Goal: Information Seeking & Learning: Check status

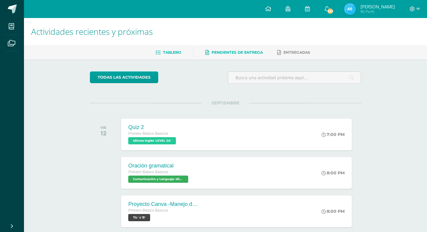
click at [218, 50] on link "Pendientes de entrega" at bounding box center [234, 53] width 58 height 10
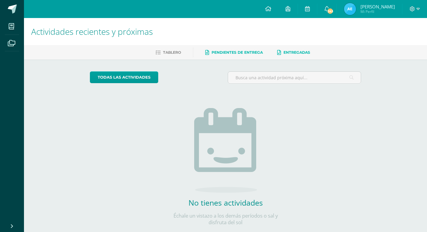
click at [291, 50] on link "Entregadas" at bounding box center [293, 53] width 33 height 10
click at [186, 53] on ul "Tablero Pendientes de entrega Entregadas" at bounding box center [232, 52] width 403 height 10
click at [170, 53] on span "Tablero" at bounding box center [172, 52] width 18 height 4
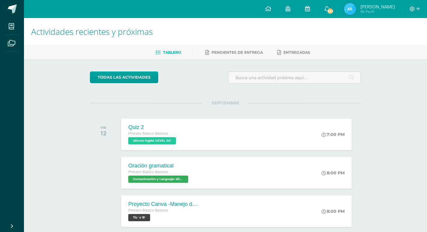
click at [310, 9] on icon at bounding box center [307, 8] width 5 height 5
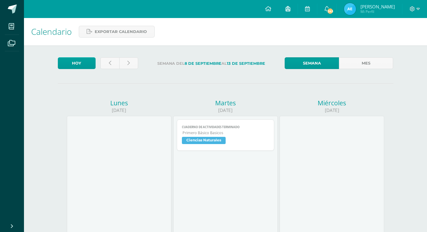
click at [297, 10] on link at bounding box center [287, 9] width 19 height 18
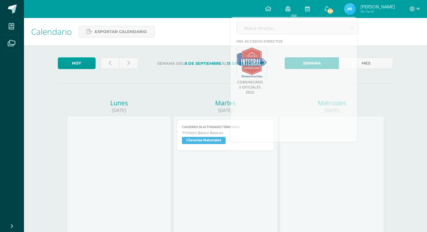
click at [207, 36] on div "Calendario Exportar calendario" at bounding box center [225, 31] width 403 height 27
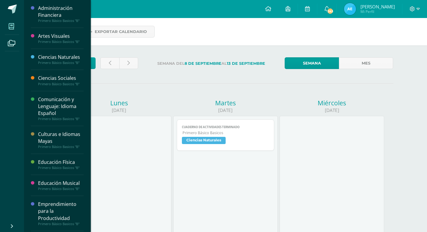
click at [11, 29] on icon at bounding box center [11, 26] width 5 height 6
click at [53, 13] on div "Administración Financiera" at bounding box center [61, 12] width 46 height 14
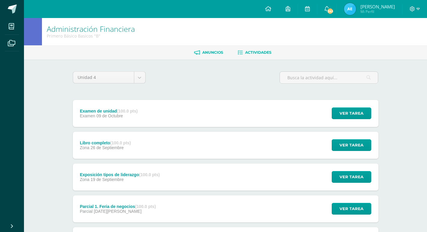
click at [213, 56] on link "Anuncios" at bounding box center [208, 53] width 29 height 10
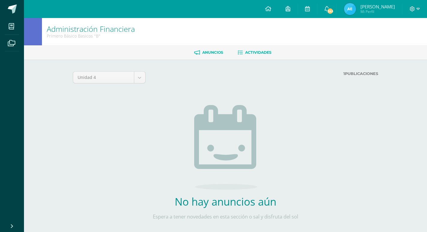
click at [239, 50] on icon at bounding box center [240, 52] width 5 height 5
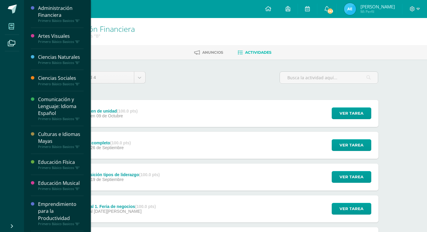
click at [13, 25] on icon at bounding box center [11, 26] width 5 height 6
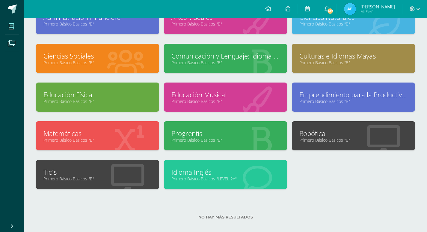
scroll to position [59, 0]
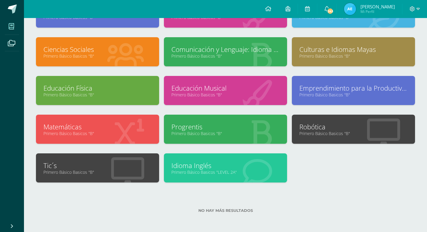
click at [239, 162] on link "Idioma Inglés" at bounding box center [225, 165] width 108 height 9
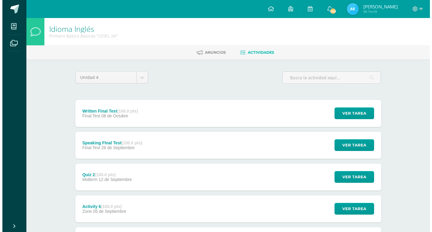
scroll to position [30, 0]
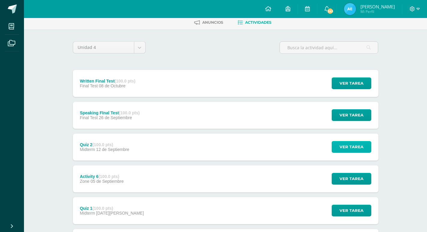
click at [334, 142] on button "Ver tarea" at bounding box center [352, 147] width 40 height 12
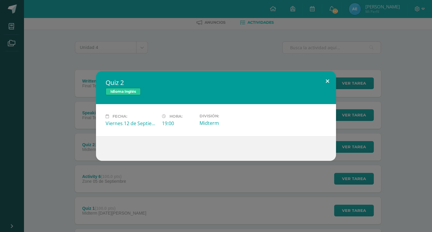
click at [325, 81] on button at bounding box center [327, 81] width 17 height 20
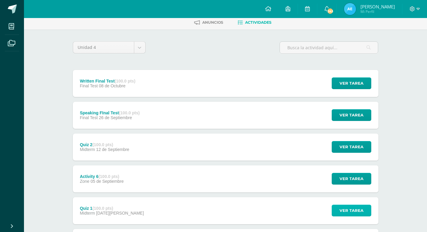
click at [362, 207] on span "Ver tarea" at bounding box center [352, 210] width 24 height 11
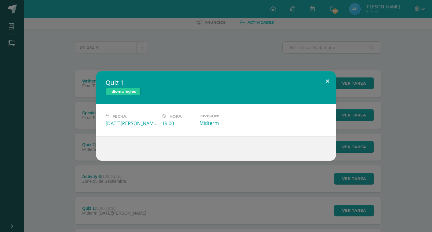
click at [326, 85] on button at bounding box center [327, 81] width 17 height 20
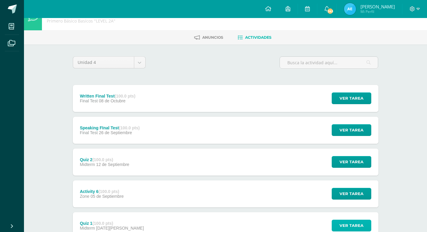
scroll to position [0, 0]
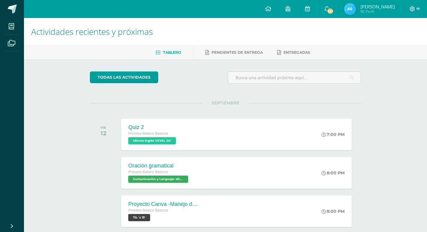
click at [414, 10] on icon at bounding box center [412, 8] width 5 height 5
click at [415, 9] on span at bounding box center [415, 9] width 10 height 7
click at [356, 9] on img at bounding box center [350, 9] width 12 height 12
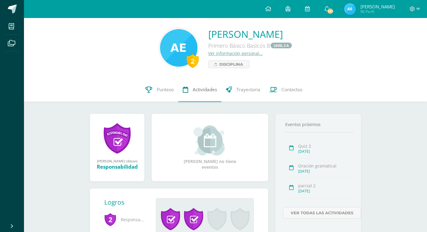
scroll to position [60, 0]
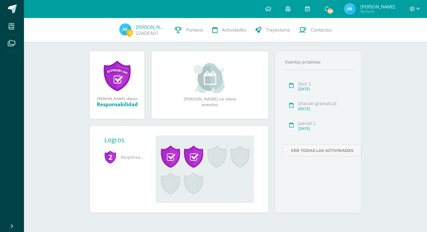
click at [215, 157] on span at bounding box center [216, 156] width 19 height 22
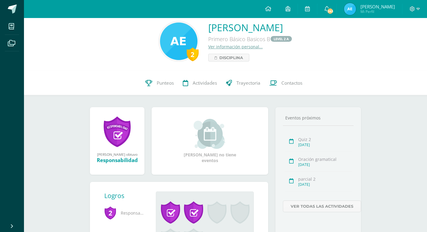
scroll to position [0, 0]
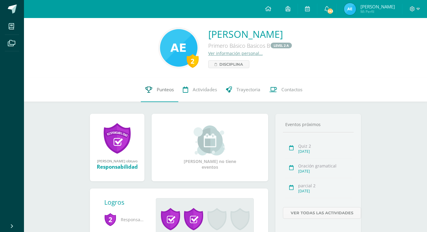
click at [168, 89] on span "Punteos" at bounding box center [165, 90] width 17 height 6
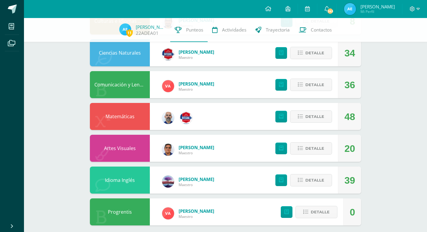
scroll to position [315, 0]
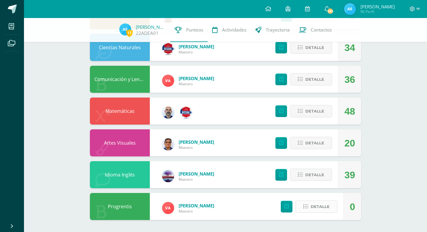
click at [307, 208] on icon at bounding box center [305, 206] width 5 height 5
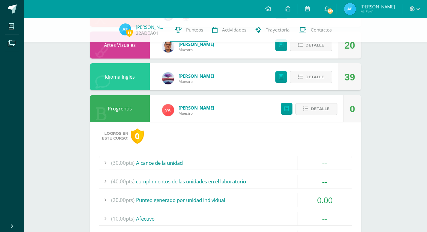
scroll to position [407, 0]
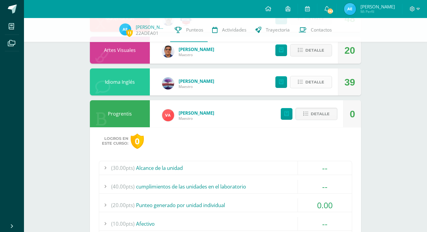
click at [302, 83] on icon at bounding box center [300, 81] width 5 height 5
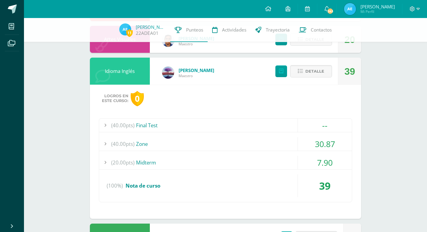
scroll to position [437, 0]
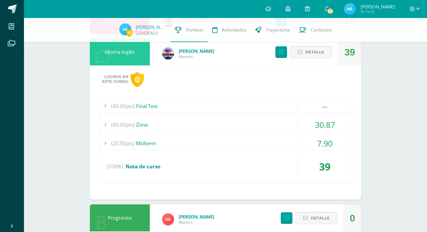
click at [172, 168] on div "(100%) Nota de curso" at bounding box center [225, 166] width 253 height 23
click at [169, 125] on div "(40.00pts) Zone" at bounding box center [225, 124] width 253 height 13
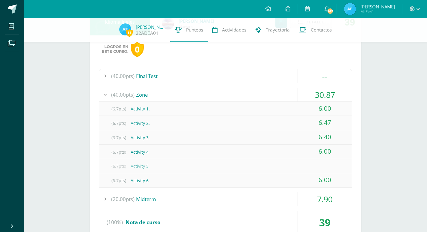
scroll to position [497, 0]
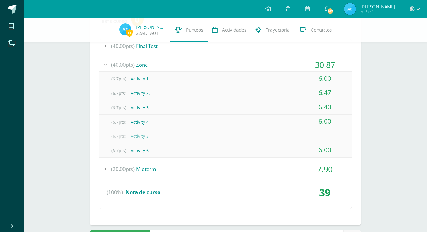
click at [163, 163] on div "(20.00pts) Midterm" at bounding box center [225, 168] width 253 height 13
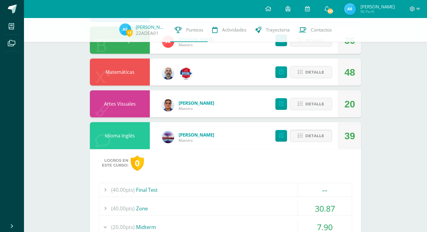
scroll to position [317, 0]
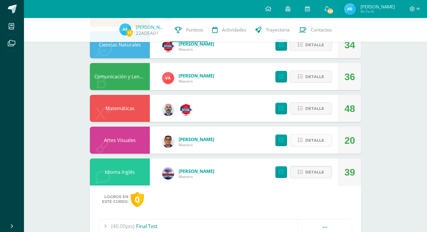
click at [302, 141] on icon at bounding box center [300, 140] width 5 height 5
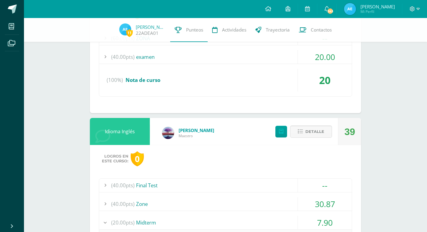
scroll to position [437, 0]
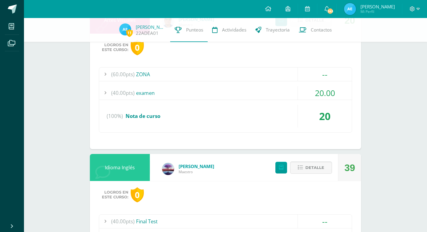
click at [176, 96] on div "(40.00pts) examen" at bounding box center [225, 92] width 253 height 13
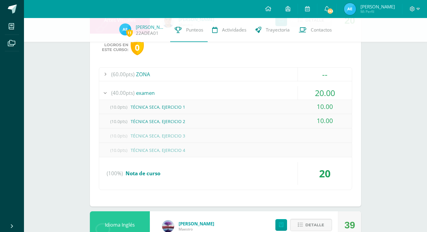
click at [158, 74] on div "(60.00pts) ZONA" at bounding box center [225, 73] width 253 height 13
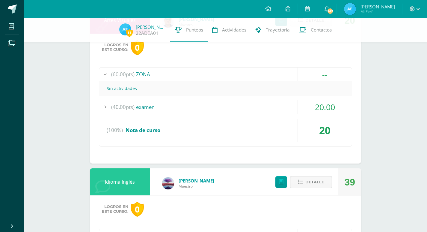
click at [156, 106] on div "(40.00pts) examen" at bounding box center [225, 106] width 253 height 13
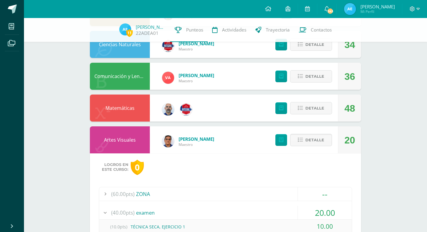
scroll to position [317, 0]
click at [192, 115] on div at bounding box center [186, 109] width 24 height 27
click at [301, 108] on icon at bounding box center [300, 108] width 5 height 5
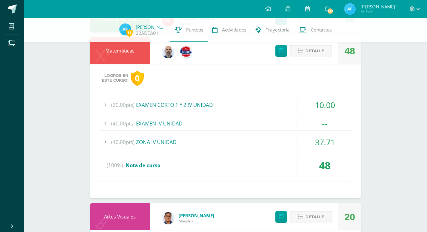
scroll to position [377, 0]
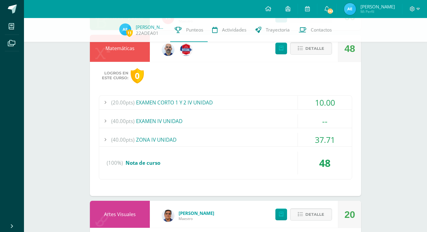
click at [213, 141] on div "(40.00pts) ZONA IV UNIDAD" at bounding box center [225, 139] width 253 height 13
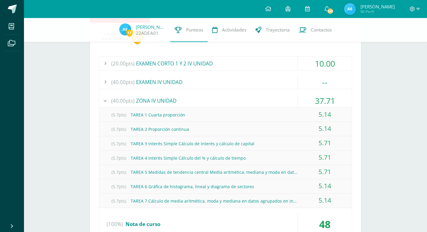
scroll to position [407, 0]
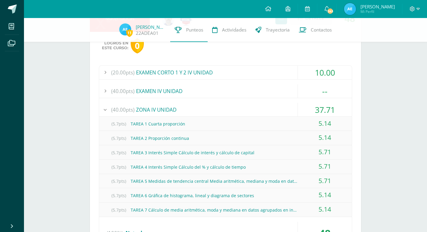
click at [213, 91] on div "(40.00pts) EXAMEN IV UNIDAD" at bounding box center [225, 90] width 253 height 13
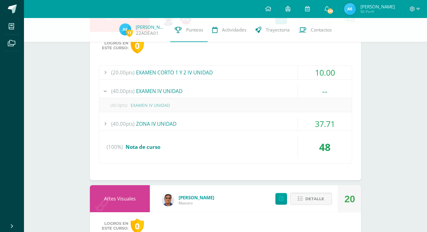
click at [213, 74] on div "(20.00pts) EXAMEN CORTO 1 Y 2 IV UNIDAD" at bounding box center [225, 72] width 253 height 13
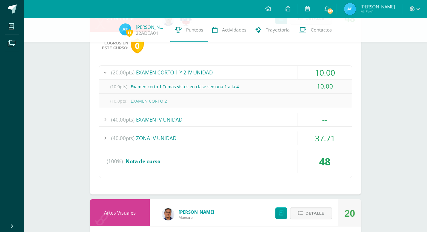
click at [191, 138] on div "(40.00pts) ZONA IV UNIDAD" at bounding box center [225, 137] width 253 height 13
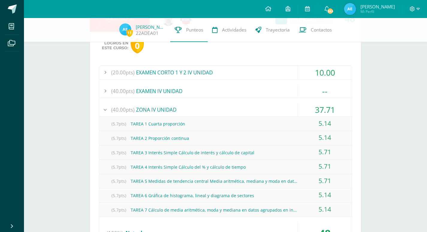
click at [202, 73] on div "(20.00pts) EXAMEN CORTO 1 Y 2 IV UNIDAD" at bounding box center [225, 72] width 253 height 13
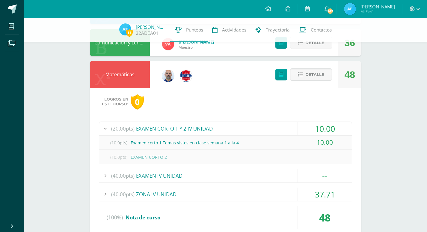
scroll to position [287, 0]
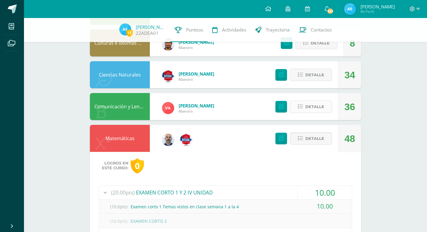
click at [305, 104] on button "Detalle" at bounding box center [311, 106] width 42 height 12
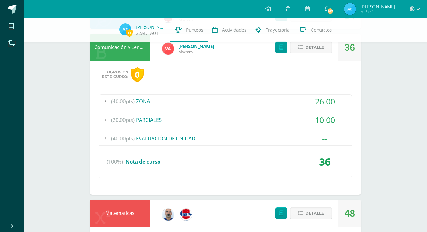
scroll to position [347, 0]
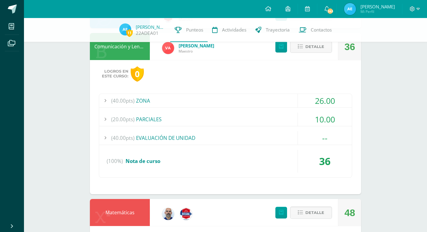
click at [203, 101] on div "(40.00pts) ZONA" at bounding box center [225, 100] width 253 height 13
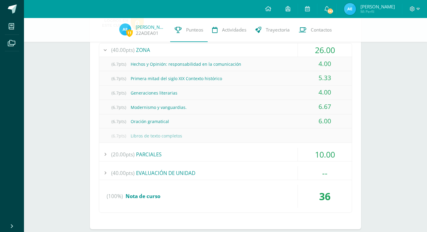
scroll to position [407, 0]
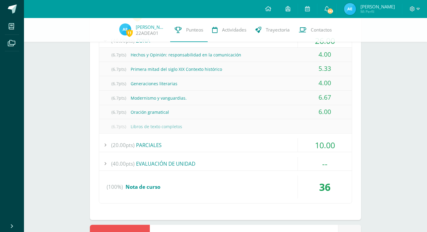
click at [211, 146] on div "(20.00pts) PARCIALES" at bounding box center [225, 144] width 253 height 13
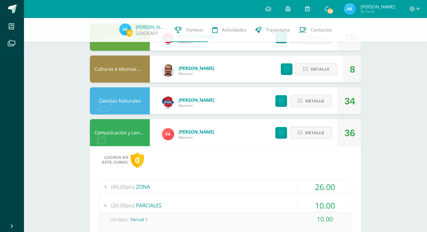
scroll to position [227, 0]
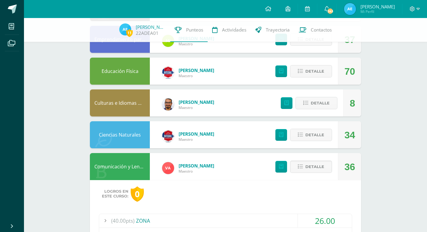
click at [310, 142] on div "Detalle" at bounding box center [302, 134] width 72 height 27
click at [308, 137] on span "Detalle" at bounding box center [314, 134] width 19 height 11
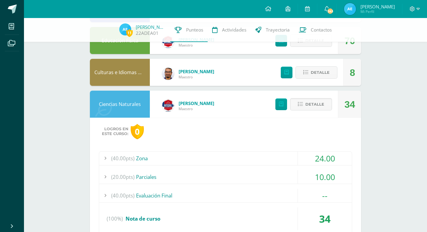
scroll to position [287, 0]
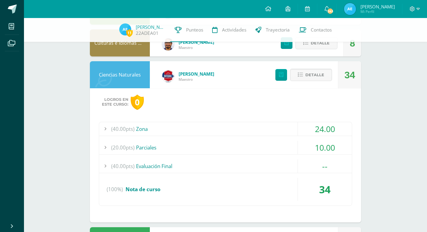
click at [166, 132] on div "(40.00pts) Zona" at bounding box center [225, 128] width 253 height 13
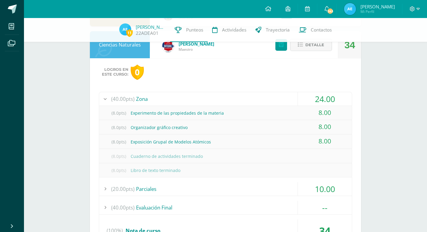
click at [189, 182] on div "(20.00pts) Parciales" at bounding box center [225, 188] width 253 height 13
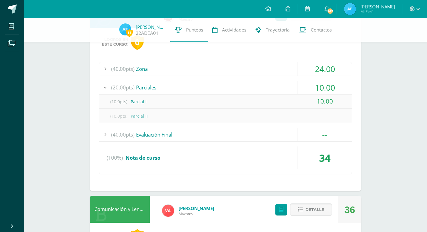
click at [204, 135] on div "(40.00pts) Evaluación Final" at bounding box center [225, 134] width 253 height 13
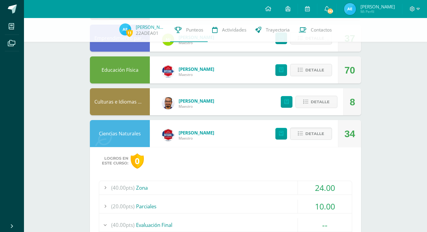
scroll to position [227, 0]
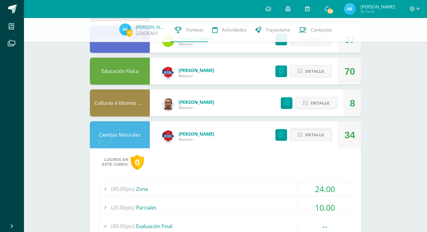
click at [304, 133] on button "Detalle" at bounding box center [311, 135] width 42 height 12
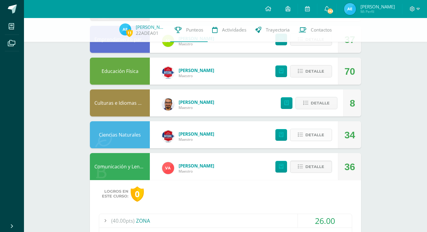
click at [316, 133] on span "Detalle" at bounding box center [314, 134] width 19 height 11
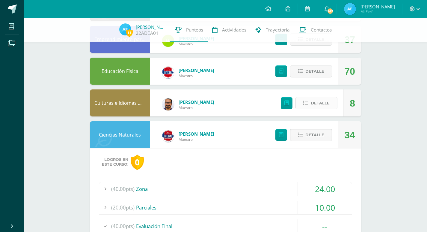
click at [313, 107] on span "Detalle" at bounding box center [320, 102] width 19 height 11
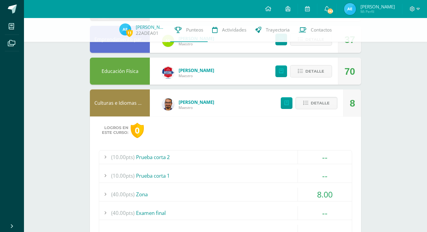
click at [176, 189] on div "(40.00pts) Zona" at bounding box center [225, 193] width 253 height 13
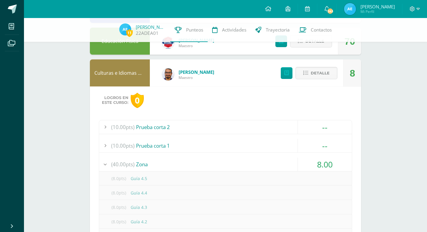
scroll to position [198, 0]
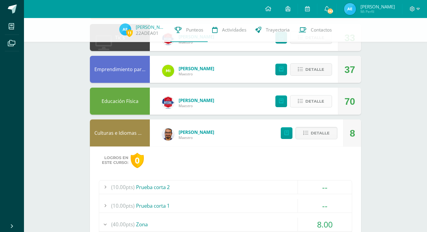
click at [308, 100] on span "Detalle" at bounding box center [314, 101] width 19 height 11
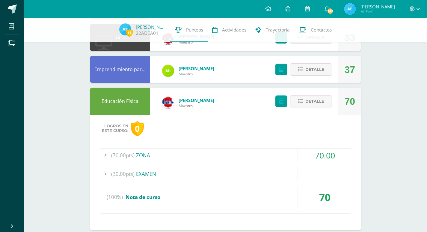
click at [177, 157] on div "(70.00pts) ZONA" at bounding box center [225, 154] width 253 height 13
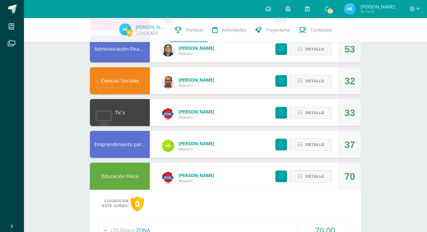
scroll to position [108, 0]
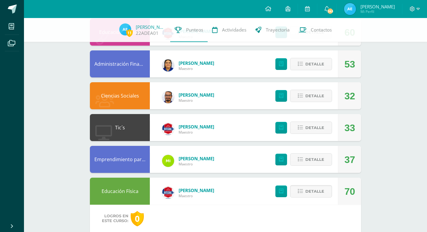
click at [289, 154] on div "Detalle" at bounding box center [302, 159] width 72 height 27
click at [303, 158] on icon at bounding box center [300, 159] width 5 height 5
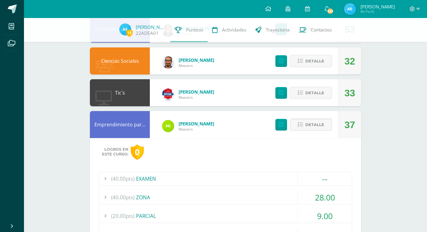
scroll to position [198, 0]
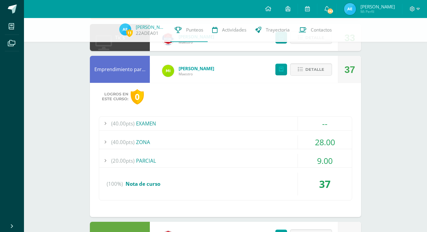
click at [187, 144] on div "(40.00pts) ZONA" at bounding box center [225, 141] width 253 height 13
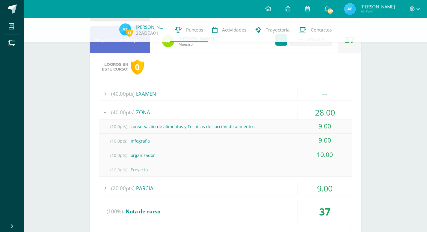
scroll to position [227, 0]
click at [182, 189] on div "(20.00pts) PARCIAL" at bounding box center [225, 187] width 253 height 13
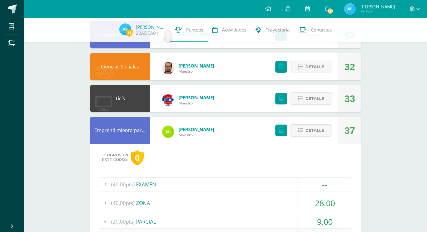
scroll to position [108, 0]
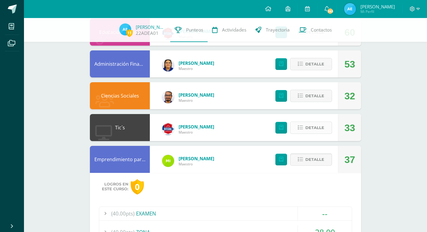
click at [305, 126] on button "Detalle" at bounding box center [311, 127] width 42 height 12
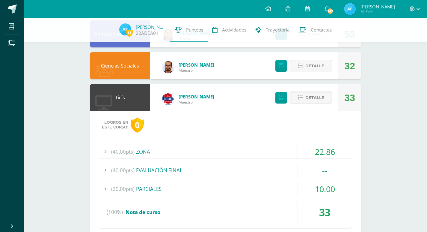
click at [200, 151] on div "(40.00pts) ZONA" at bounding box center [225, 151] width 253 height 13
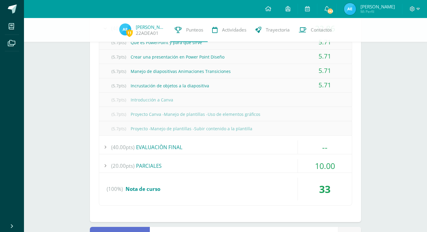
scroll to position [317, 0]
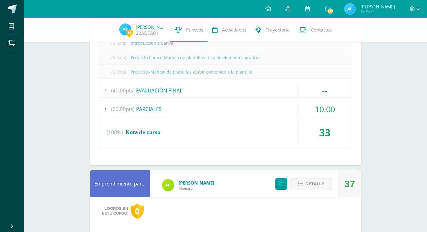
click at [215, 112] on div "(20.00pts) PARCIALES" at bounding box center [225, 108] width 253 height 13
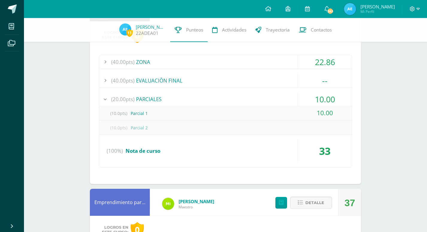
scroll to position [77, 0]
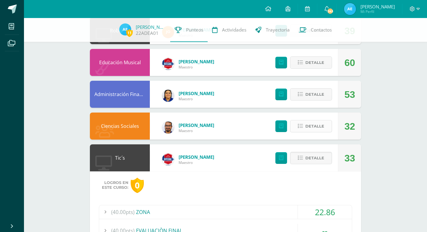
click at [304, 124] on button "Detalle" at bounding box center [311, 126] width 42 height 12
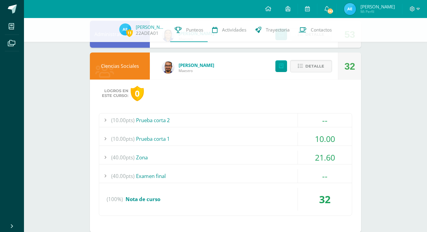
click at [210, 133] on div "(10.00pts) Prueba corta 1" at bounding box center [225, 138] width 253 height 13
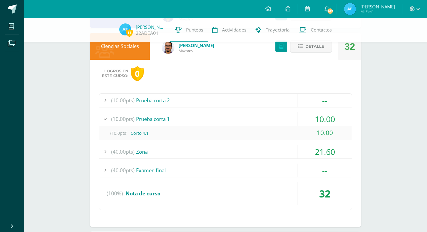
scroll to position [167, 0]
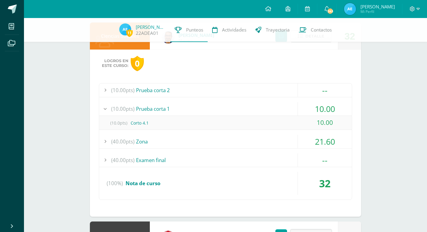
click at [210, 139] on div "(40.00pts) Zona" at bounding box center [225, 141] width 253 height 13
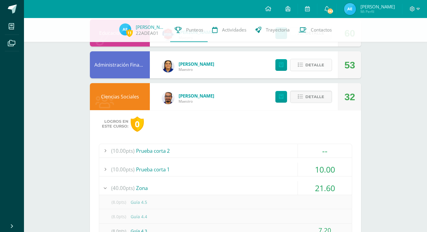
scroll to position [77, 0]
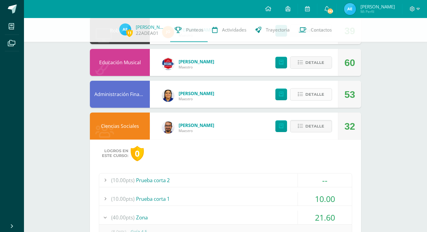
click at [308, 94] on span "Detalle" at bounding box center [314, 94] width 19 height 11
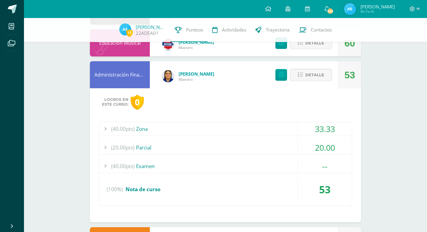
scroll to position [107, 0]
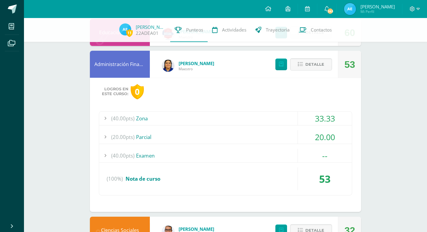
click at [211, 118] on div "(40.00pts) Zona" at bounding box center [225, 117] width 253 height 13
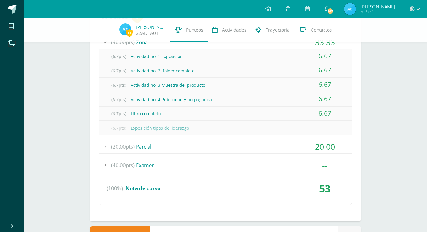
scroll to position [197, 0]
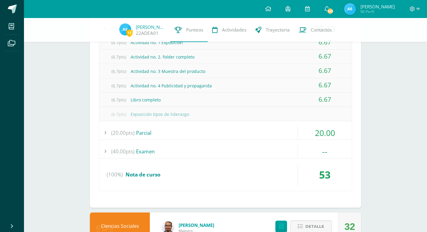
click at [211, 126] on div "(40.00pts) Zona 33.33 (6.7pts) Actividad no. 1 Exposición 6.67 (6.7pts) Activid…" at bounding box center [225, 106] width 253 height 170
click at [211, 126] on div "(20.00pts) Parcial" at bounding box center [225, 132] width 253 height 13
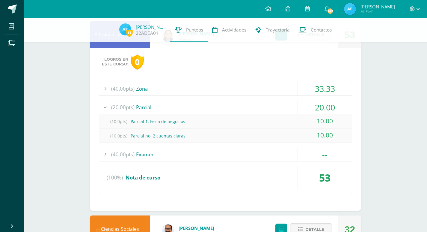
scroll to position [137, 0]
click at [209, 87] on div "(40.00pts) Zona" at bounding box center [225, 88] width 253 height 13
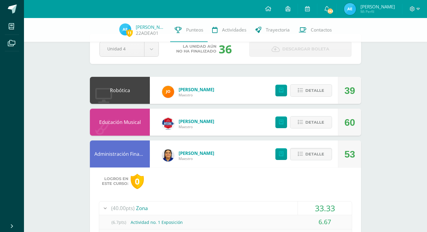
scroll to position [17, 0]
click at [307, 120] on span "Detalle" at bounding box center [314, 122] width 19 height 11
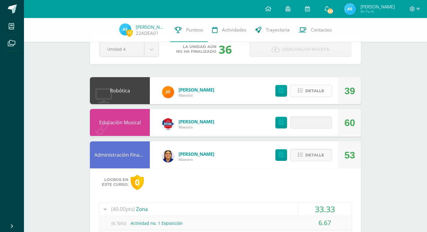
click at [311, 92] on span "Detalle" at bounding box center [314, 90] width 19 height 11
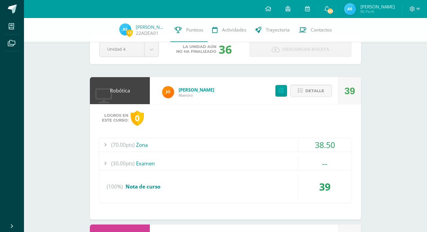
click at [237, 146] on div "(70.00pts) Zona" at bounding box center [225, 144] width 253 height 13
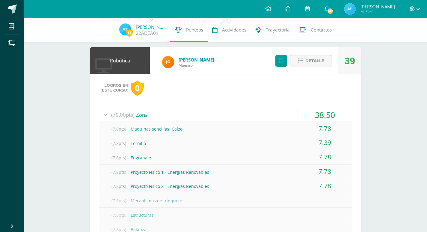
scroll to position [0, 0]
